Goal: Check status: Check status

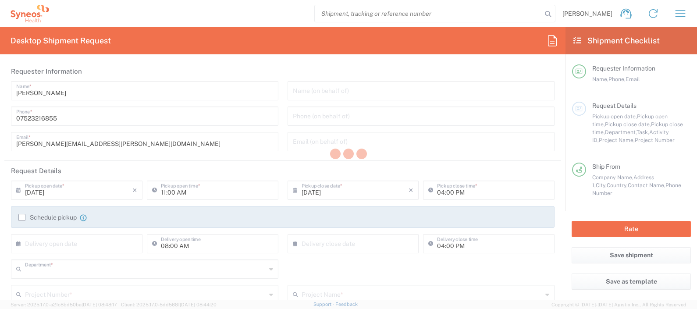
type input "8350"
type input "England"
type input "[GEOGRAPHIC_DATA]"
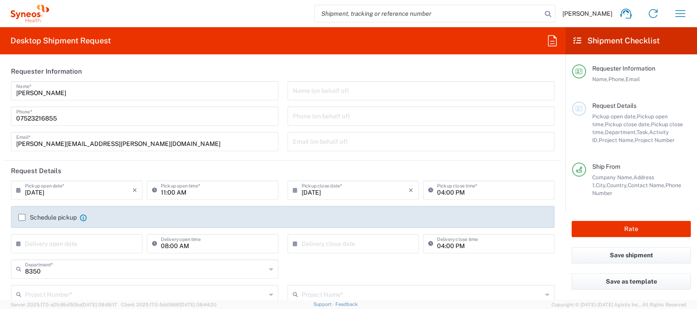
type input "Syneos Health UK Limited"
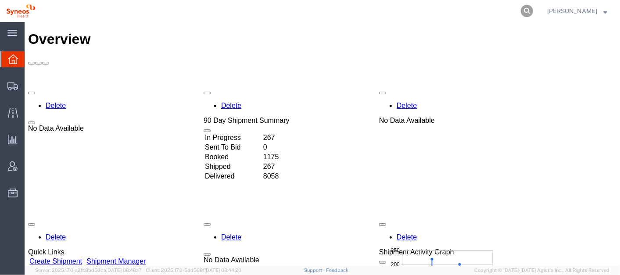
click at [533, 7] on icon at bounding box center [527, 11] width 12 height 12
paste input "56453888"
type input "56453888"
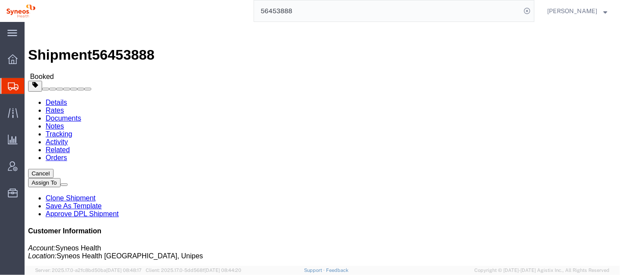
click div "Leg 1 - Small Parcel"
click h4 "Routing & Vehicle Information"
click b "392212788109"
copy b "392212788109"
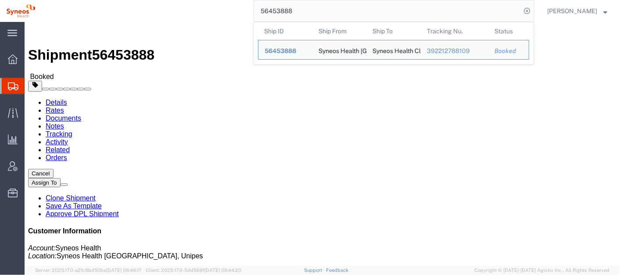
click at [295, 11] on input "56453888" at bounding box center [387, 10] width 267 height 21
click address "Syneos Health Portugal, Unipes (Catarina Lopes) Rua Padre Francisco Álvares 22 …"
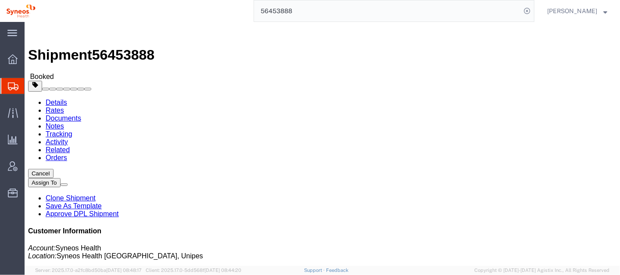
click b "392212788109"
copy b "392212788109"
